Goal: Transaction & Acquisition: Purchase product/service

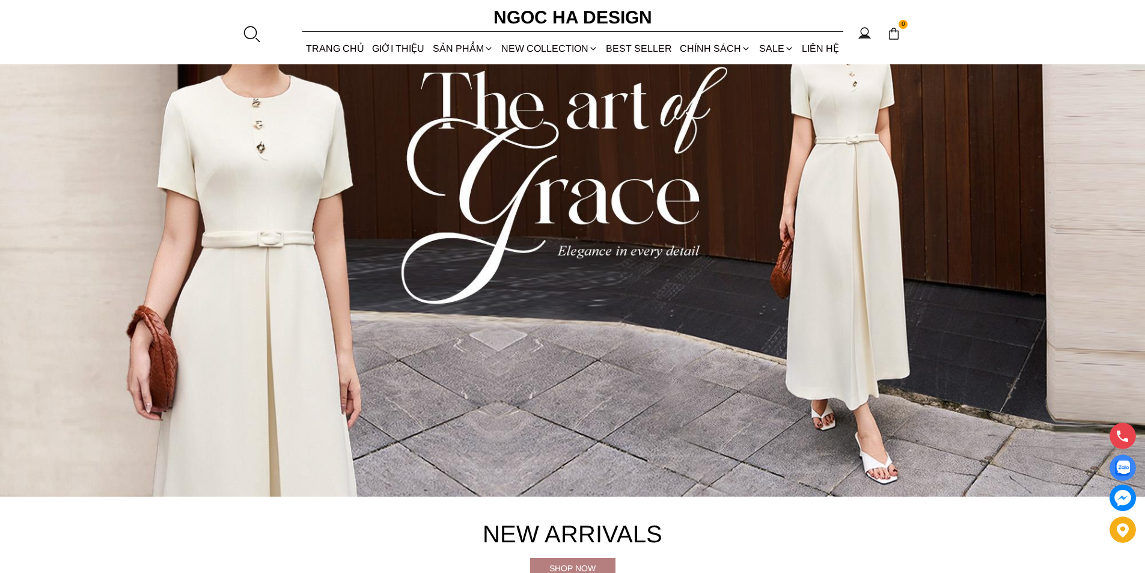
scroll to position [240, 0]
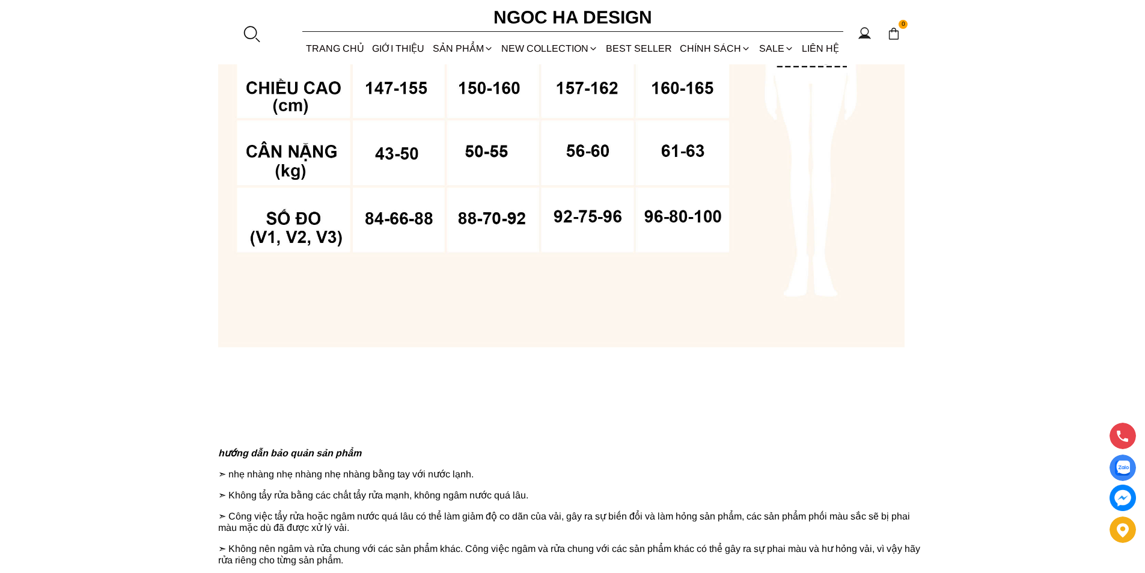
scroll to position [962, 0]
